Goal: Task Accomplishment & Management: Manage account settings

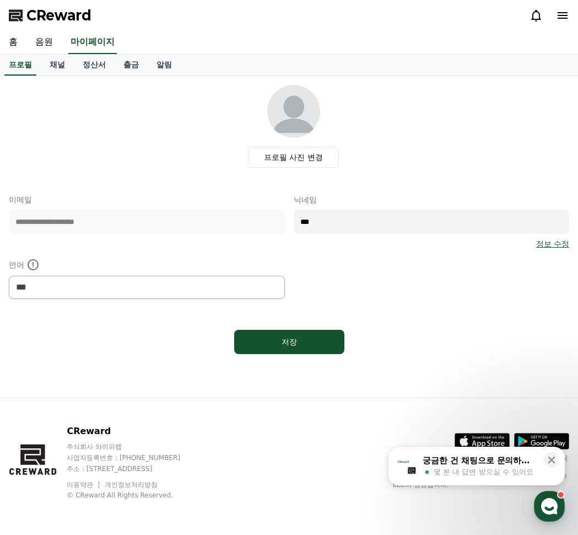
select select "**********"
click at [49, 45] on link "음원" at bounding box center [43, 42] width 35 height 23
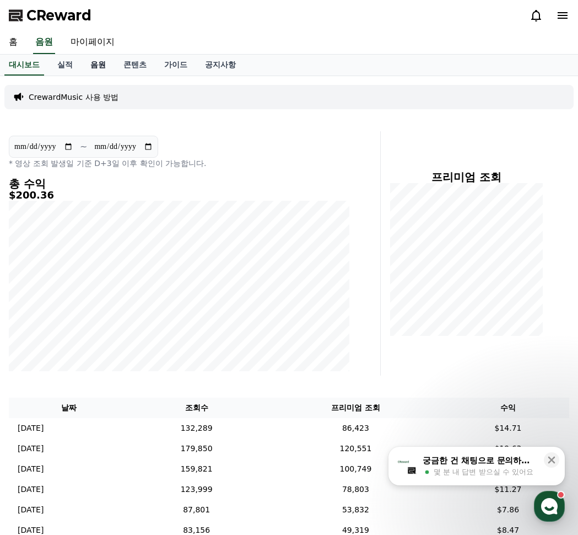
click at [94, 70] on link "음원" at bounding box center [98, 65] width 33 height 21
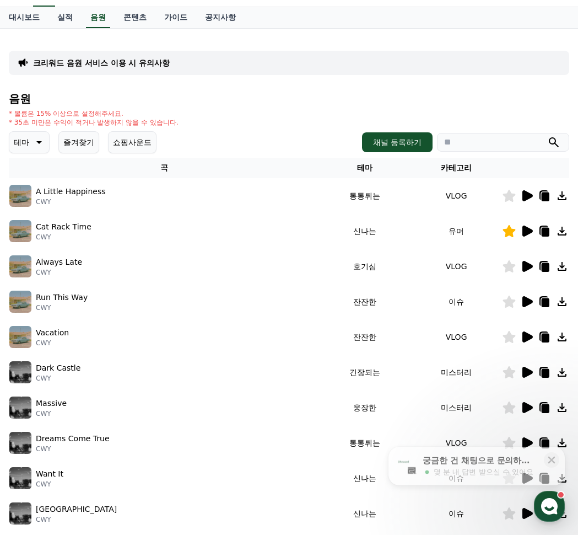
scroll to position [110, 0]
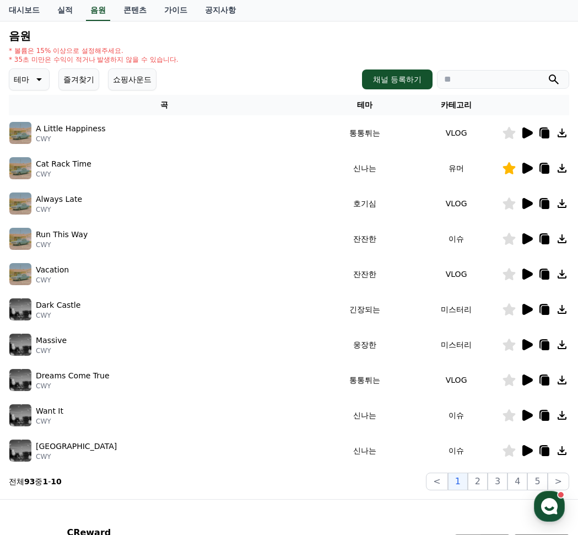
click at [86, 77] on button "즐겨찾기" at bounding box center [78, 79] width 41 height 22
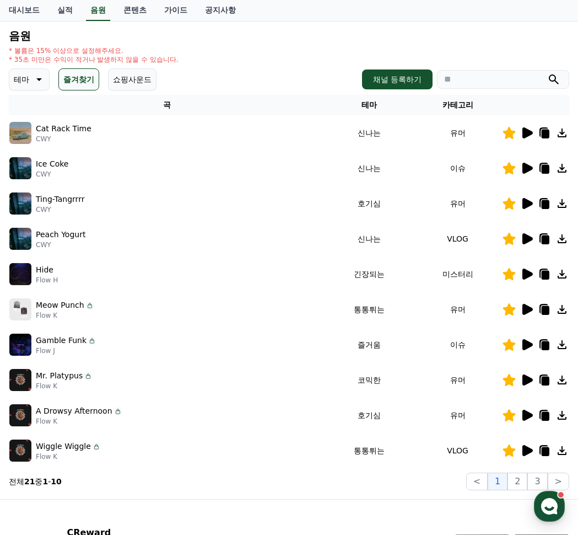
drag, startPoint x: 515, startPoint y: 273, endPoint x: 524, endPoint y: 273, distance: 8.8
click at [517, 273] on div at bounding box center [536, 273] width 66 height 13
click at [526, 273] on icon at bounding box center [528, 273] width 10 height 11
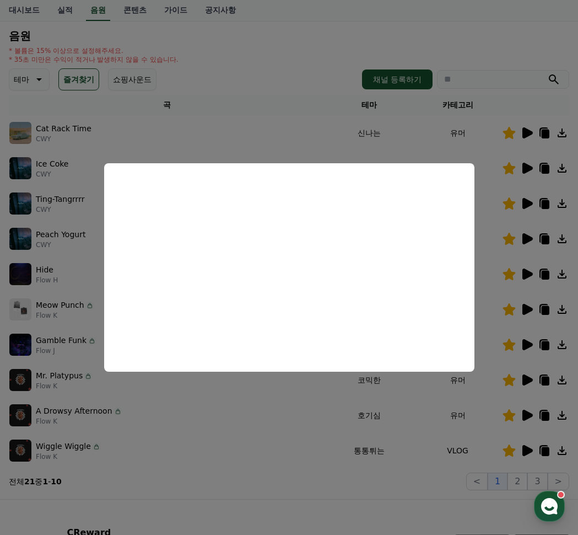
click at [550, 273] on button "close modal" at bounding box center [289, 267] width 578 height 535
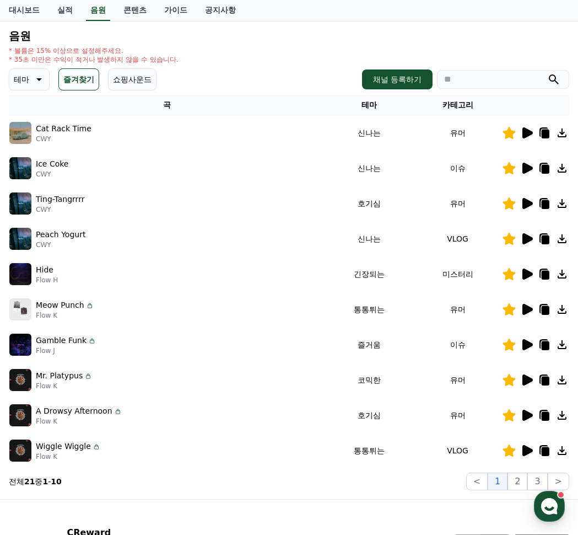
click at [540, 273] on icon at bounding box center [544, 273] width 9 height 10
click at [528, 273] on icon at bounding box center [528, 273] width 10 height 11
